Goal: Obtain resource: Download file/media

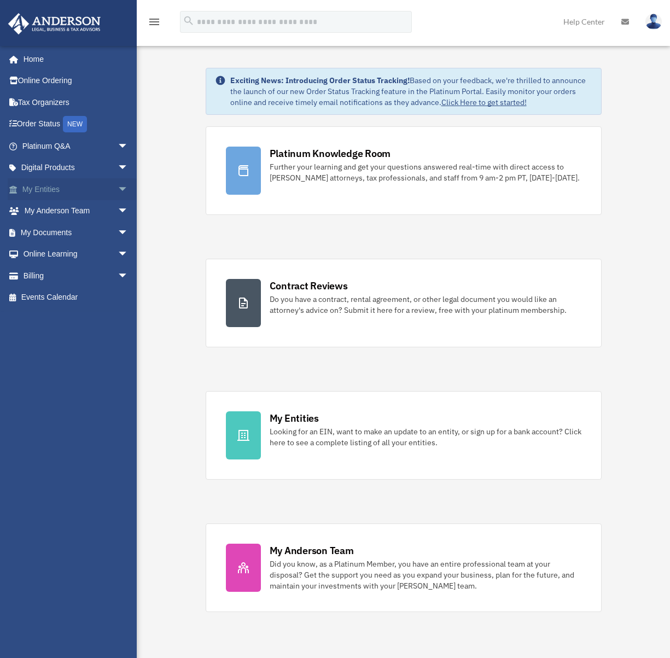
click at [62, 195] on link "My Entities arrow_drop_down" at bounding box center [76, 189] width 137 height 22
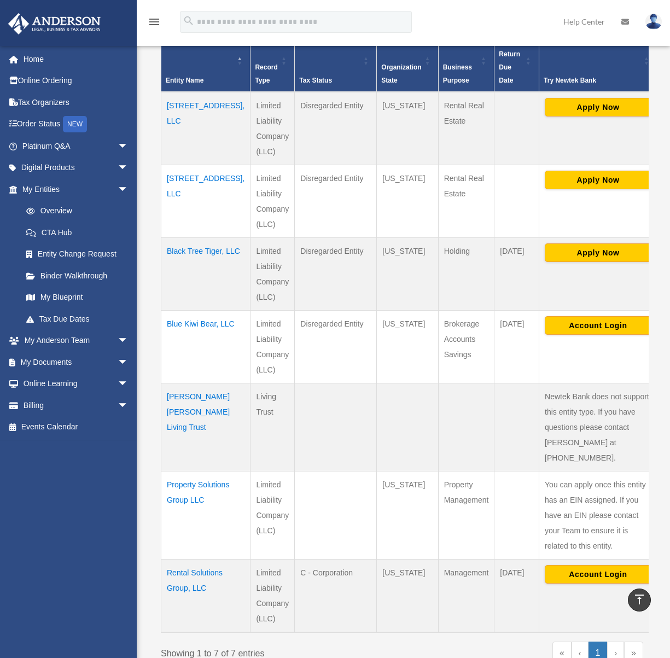
scroll to position [274, 0]
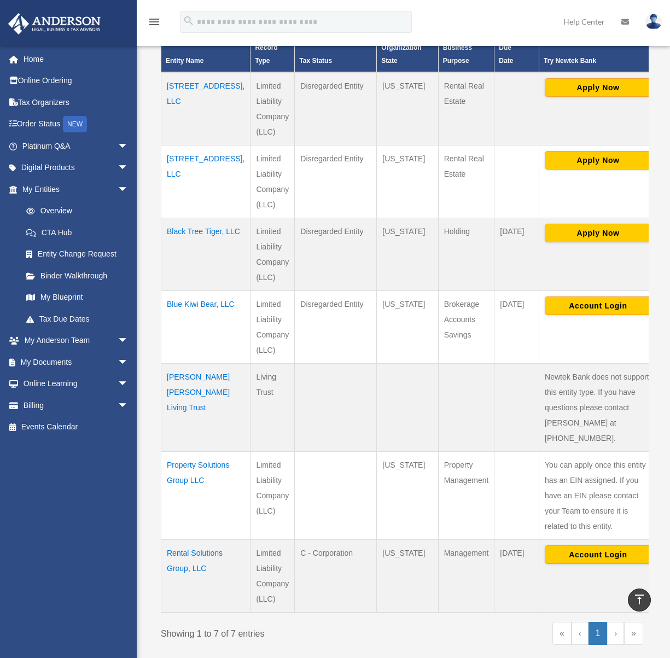
click at [183, 379] on td "[PERSON_NAME] [PERSON_NAME] Living Trust" at bounding box center [205, 408] width 89 height 88
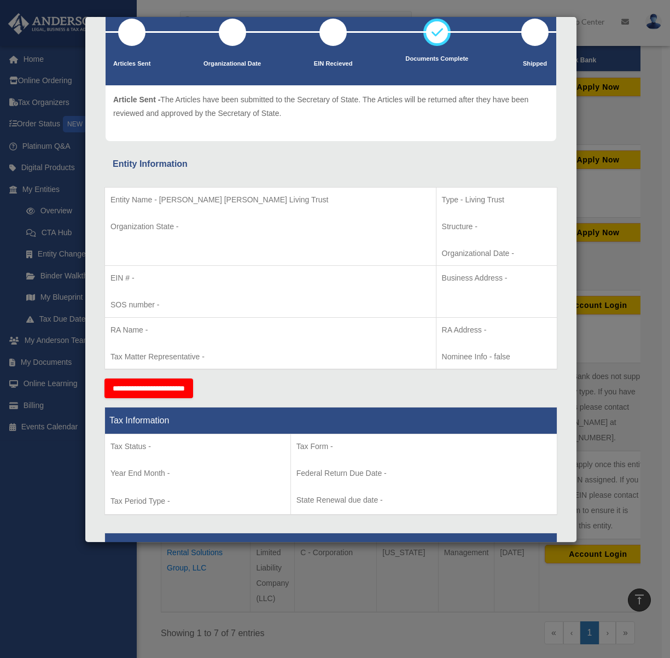
scroll to position [73, 0]
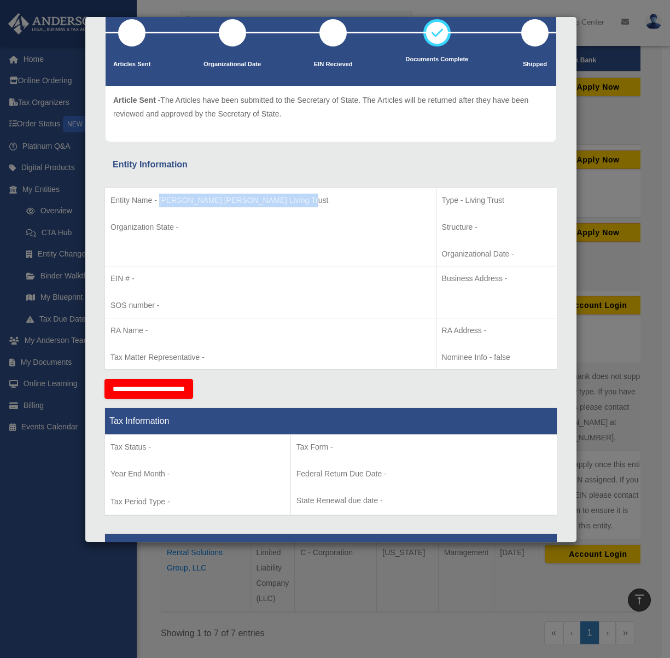
drag, startPoint x: 160, startPoint y: 201, endPoint x: 281, endPoint y: 203, distance: 121.5
click at [281, 203] on p "Entity Name - Kurtis Michael Diethrich Living Trust" at bounding box center [271, 201] width 320 height 14
copy p "Kurtis Michael Diethrich Living Trust"
click at [222, 276] on p "EIN # -" at bounding box center [271, 279] width 320 height 14
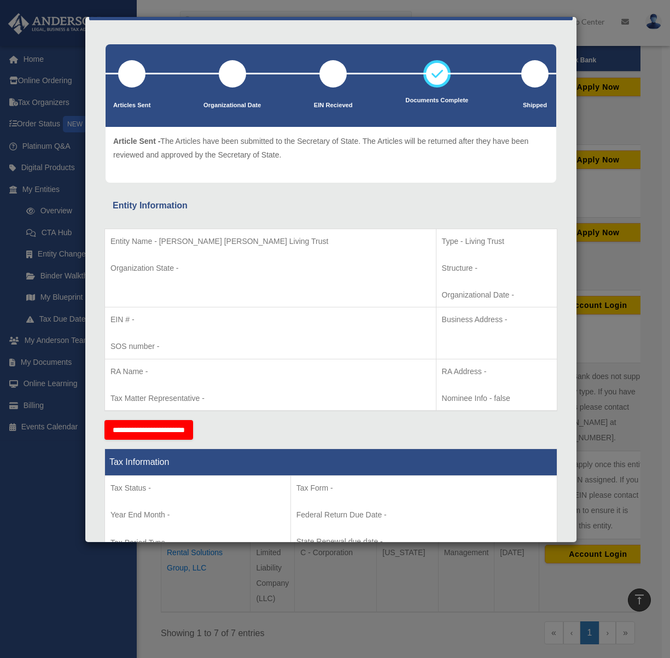
scroll to position [0, 0]
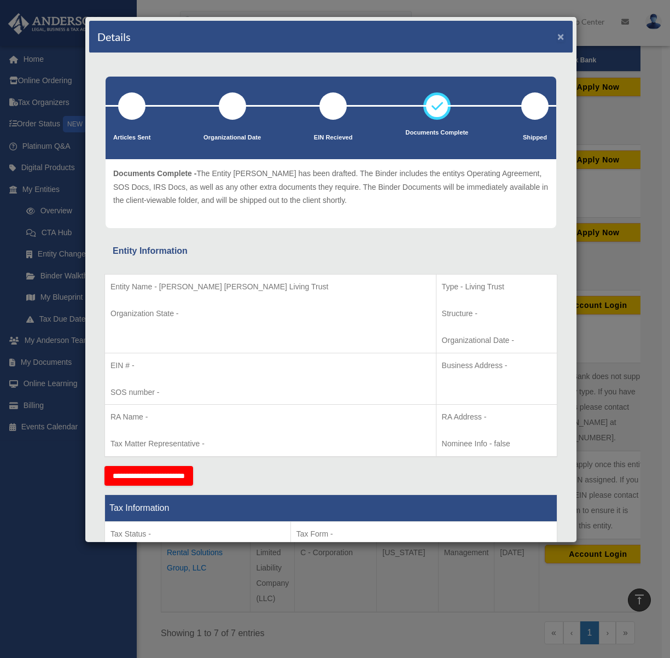
click at [557, 38] on button "×" at bounding box center [560, 36] width 7 height 11
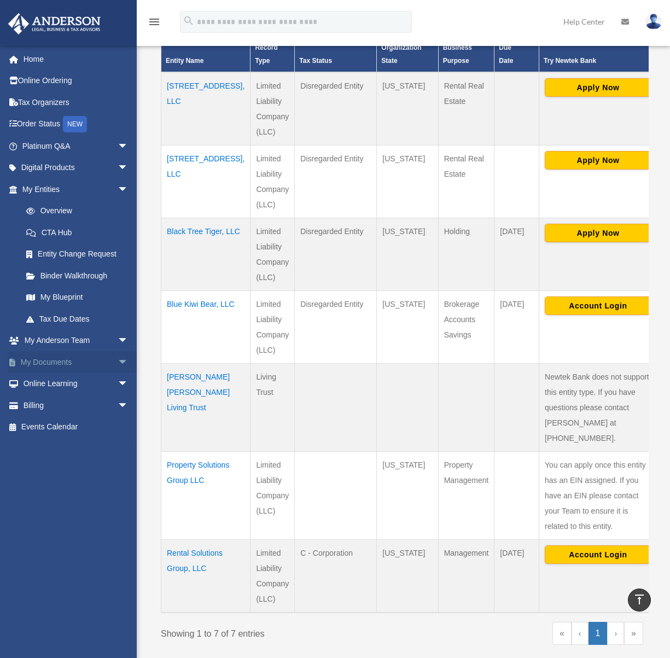
click at [68, 365] on link "My Documents arrow_drop_down" at bounding box center [76, 362] width 137 height 22
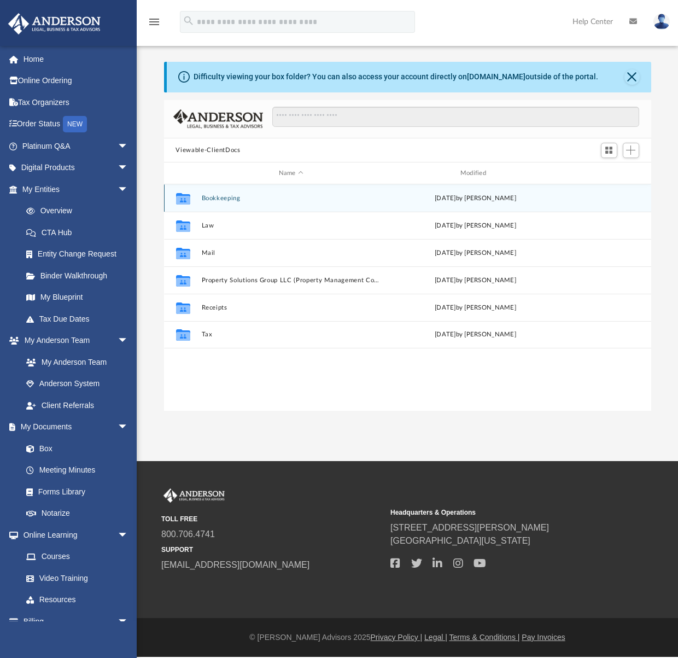
scroll to position [241, 479]
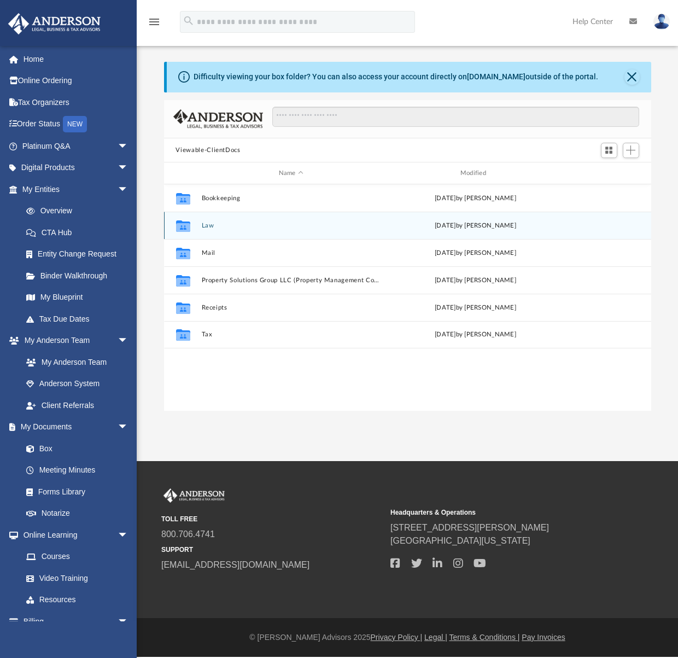
click at [207, 228] on button "Law" at bounding box center [290, 225] width 179 height 7
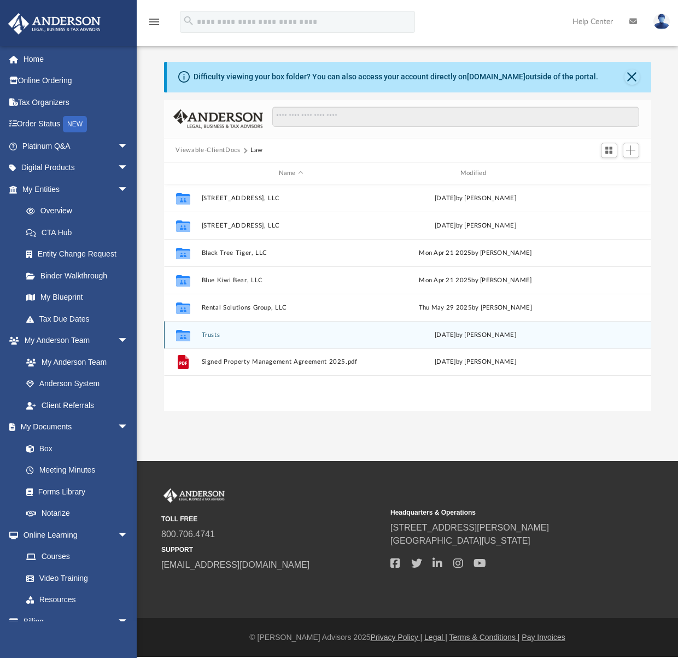
click at [213, 336] on button "Trusts" at bounding box center [290, 335] width 179 height 7
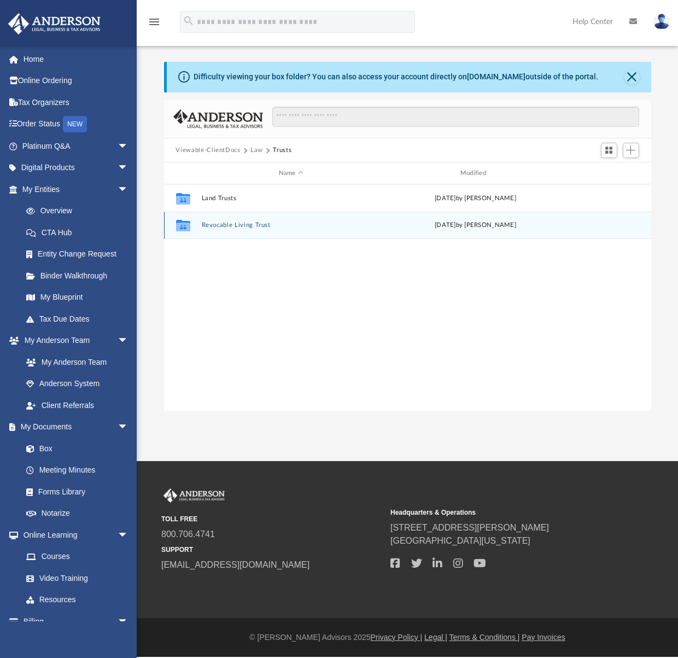
click at [235, 225] on button "Revocable Living Trust" at bounding box center [290, 225] width 179 height 7
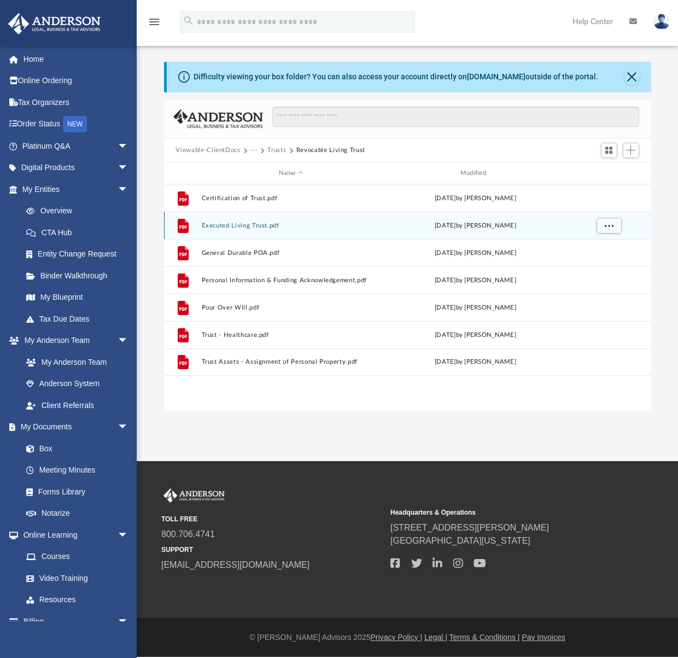
click at [257, 224] on button "Executed Living Trust.pdf" at bounding box center [290, 225] width 179 height 7
